Goal: Find contact information: Find contact information

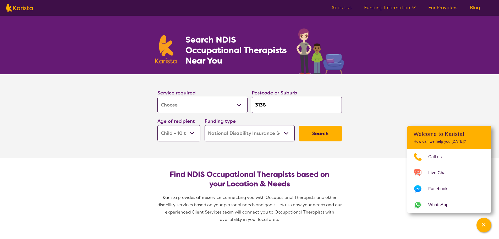
select select "[MEDICAL_DATA]"
select select "CH"
select select "NDIS"
select select "[MEDICAL_DATA]"
select select "CH"
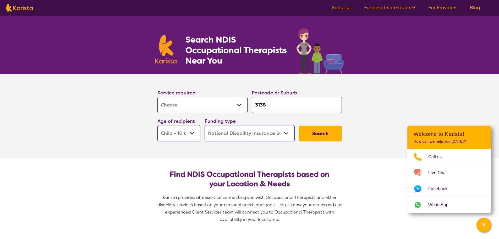
select select "NDIS"
click at [187, 135] on select "Early Childhood - 0 to 9 Child - 10 to 11 Adolescent - 12 to 17 Adult - 18 to 6…" at bounding box center [178, 133] width 43 height 16
click at [157, 125] on select "Early Childhood - 0 to 9 Child - 10 to 11 Adolescent - 12 to 17 Adult - 18 to 6…" at bounding box center [178, 133] width 43 height 16
click at [318, 134] on button "Search" at bounding box center [320, 133] width 43 height 16
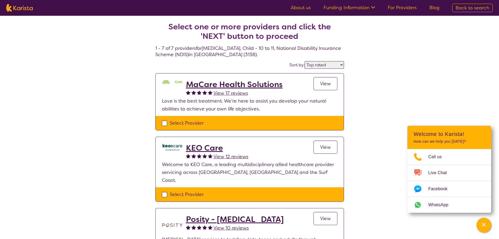
click at [312, 65] on select "Highly reviewed Top rated" at bounding box center [323, 65] width 39 height 8
select select "highly_reviewed"
click at [305, 61] on select "Highly reviewed Top rated" at bounding box center [323, 65] width 39 height 8
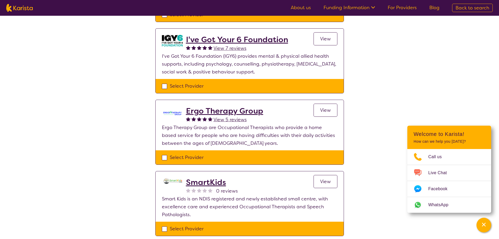
scroll to position [340, 0]
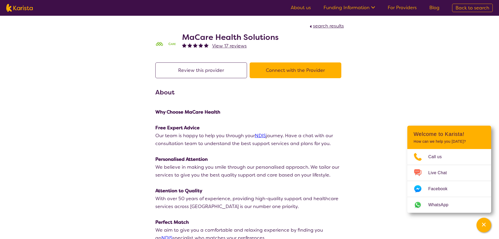
click at [301, 74] on button "Connect with the Provider" at bounding box center [295, 70] width 92 height 16
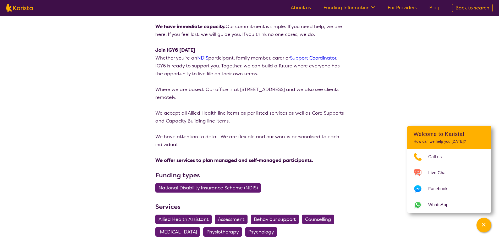
scroll to position [1152, 0]
